Goal: Information Seeking & Learning: Learn about a topic

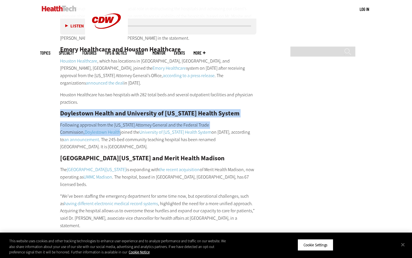
click at [104, 111] on div "Northwell Health and Nuvance Health In May, nonprofit health systems Northwell …" at bounding box center [158, 27] width 196 height 739
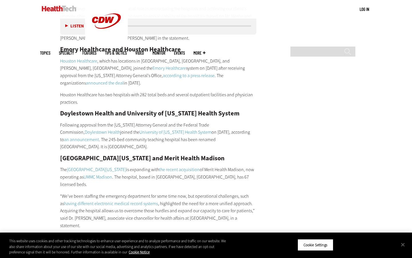
click at [97, 133] on div "Northwell Health and Nuvance Health In May, nonprofit health systems Northwell …" at bounding box center [158, 27] width 196 height 739
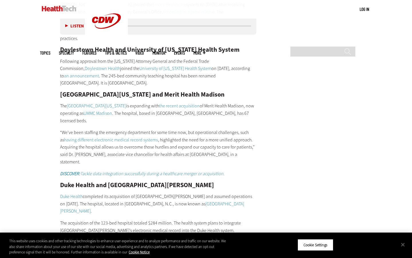
scroll to position [917, 0]
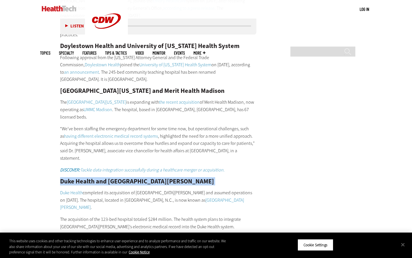
drag, startPoint x: 60, startPoint y: 132, endPoint x: 97, endPoint y: 140, distance: 37.7
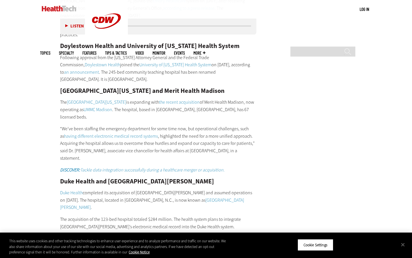
click at [102, 189] on p "Duke Health completed its acquisition of [GEOGRAPHIC_DATA][PERSON_NAME] and ass…" at bounding box center [158, 200] width 196 height 22
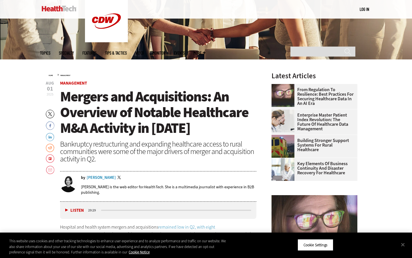
scroll to position [163, 0]
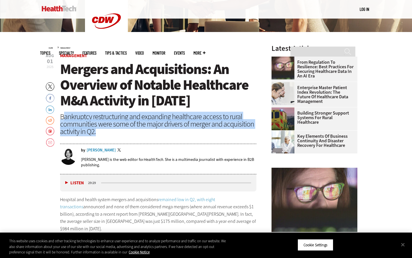
drag, startPoint x: 64, startPoint y: 116, endPoint x: 97, endPoint y: 133, distance: 37.6
click at [97, 133] on div "Bankruptcy restructuring and expanding healthcare access to rural communities w…" at bounding box center [158, 124] width 196 height 22
drag, startPoint x: 60, startPoint y: 114, endPoint x: 97, endPoint y: 135, distance: 42.4
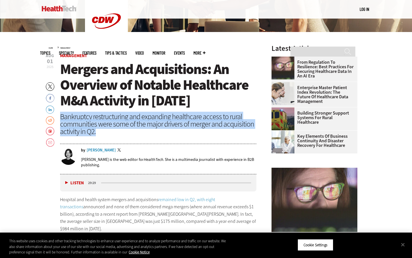
click at [97, 135] on div "Bankruptcy restructuring and expanding healthcare access to rural communities w…" at bounding box center [158, 124] width 196 height 22
drag, startPoint x: 63, startPoint y: 116, endPoint x: 96, endPoint y: 130, distance: 36.0
click at [96, 130] on div "Bankruptcy restructuring and expanding healthcare access to rural communities w…" at bounding box center [158, 124] width 196 height 22
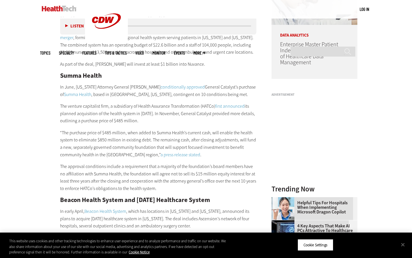
scroll to position [482, 0]
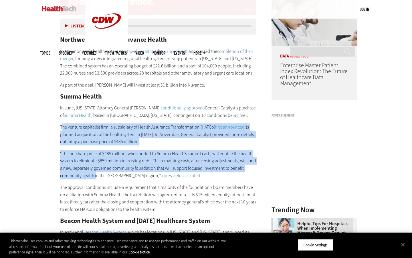
drag, startPoint x: 62, startPoint y: 119, endPoint x: 96, endPoint y: 161, distance: 53.3
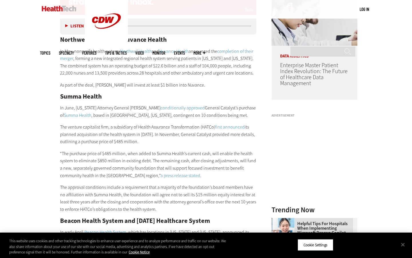
click at [103, 184] on p "The approval conditions include a requirement that a majority of the foundation…" at bounding box center [158, 198] width 196 height 29
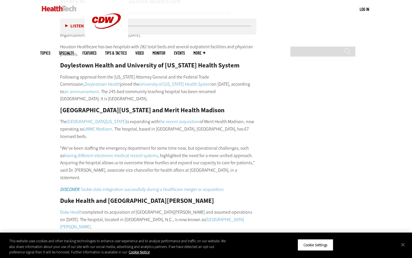
scroll to position [897, 0]
